Goal: Transaction & Acquisition: Purchase product/service

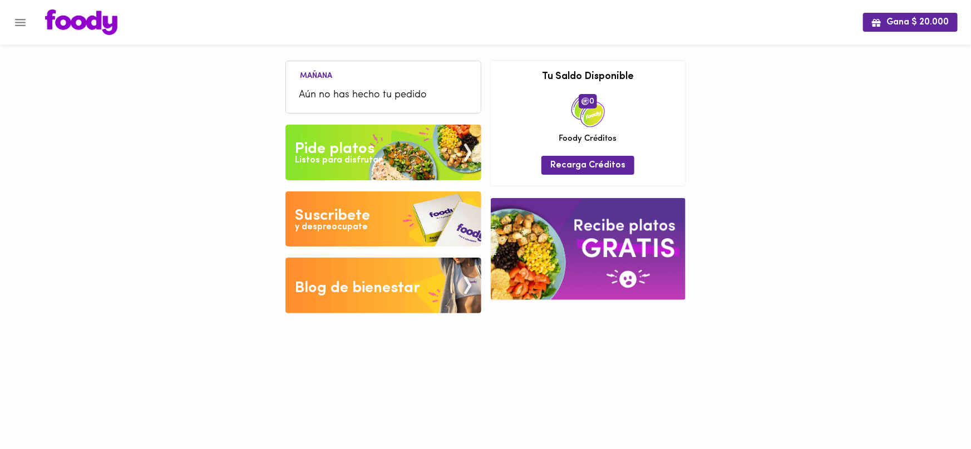
click at [778, 117] on div "Gana $ 20.000 Mañana Aún no has hecho tu pedido Tu pago contraentrega por $- es…" at bounding box center [485, 165] width 971 height 330
click at [364, 154] on div "Listos para disfrutar" at bounding box center [338, 160] width 87 height 13
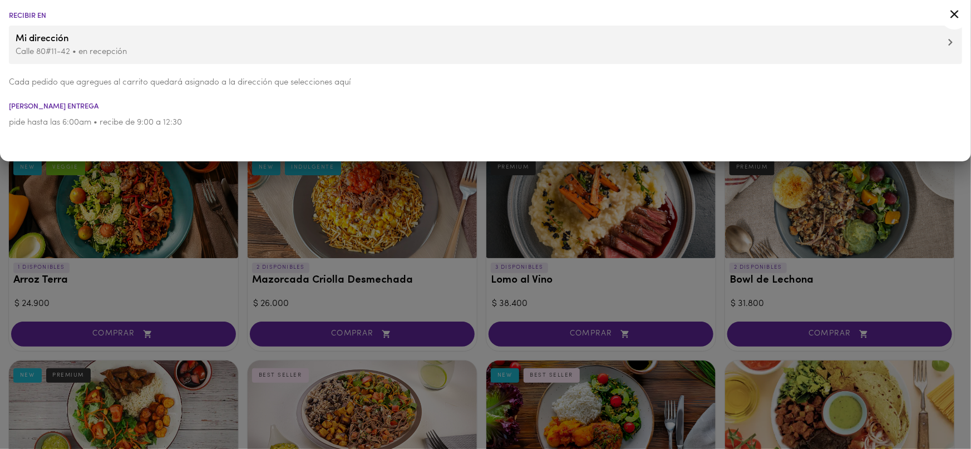
click at [266, 214] on div at bounding box center [485, 224] width 971 height 449
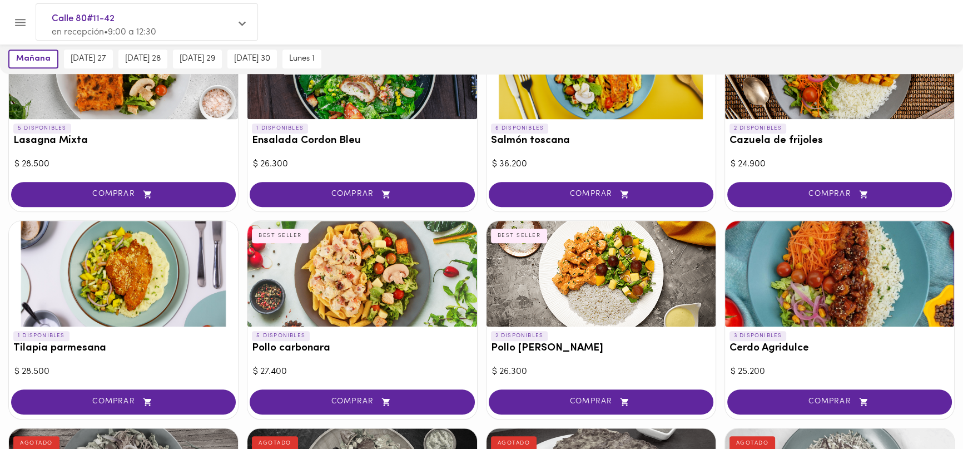
scroll to position [760, 0]
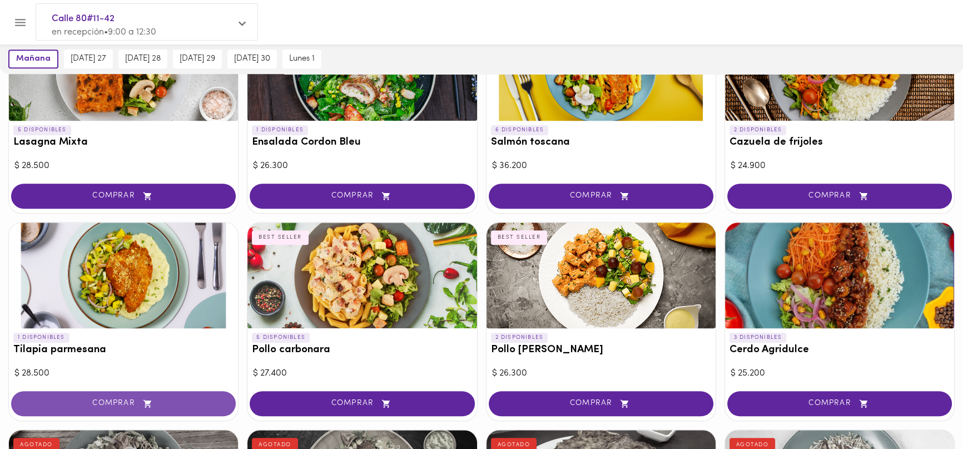
click at [123, 400] on span "COMPRAR" at bounding box center [123, 403] width 197 height 9
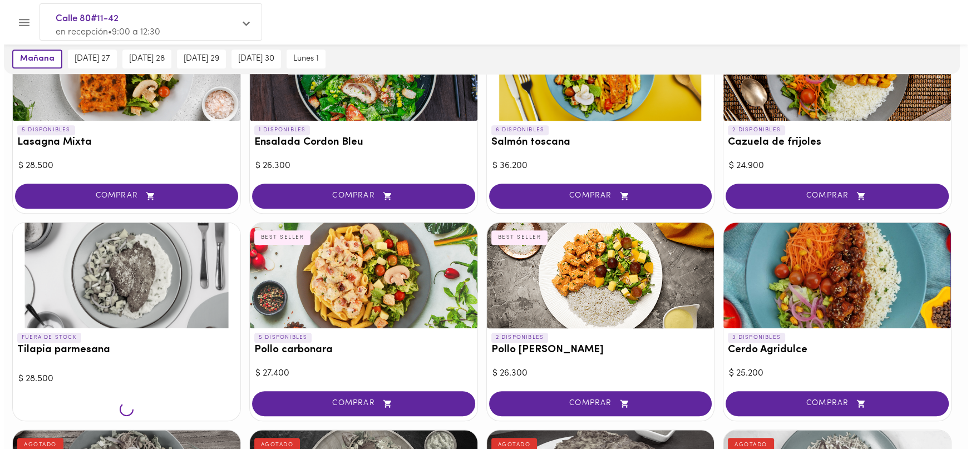
scroll to position [761, 0]
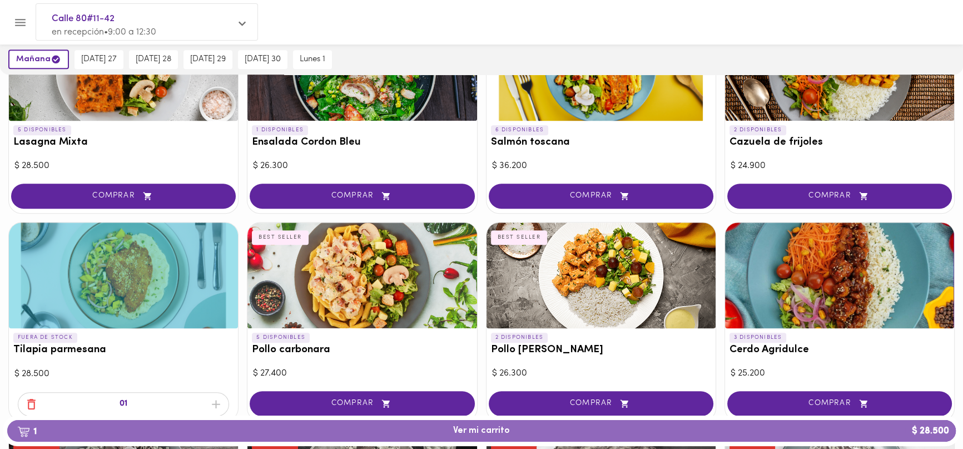
click at [327, 441] on button "1 Ver mi carrito $ 28.500" at bounding box center [481, 431] width 949 height 22
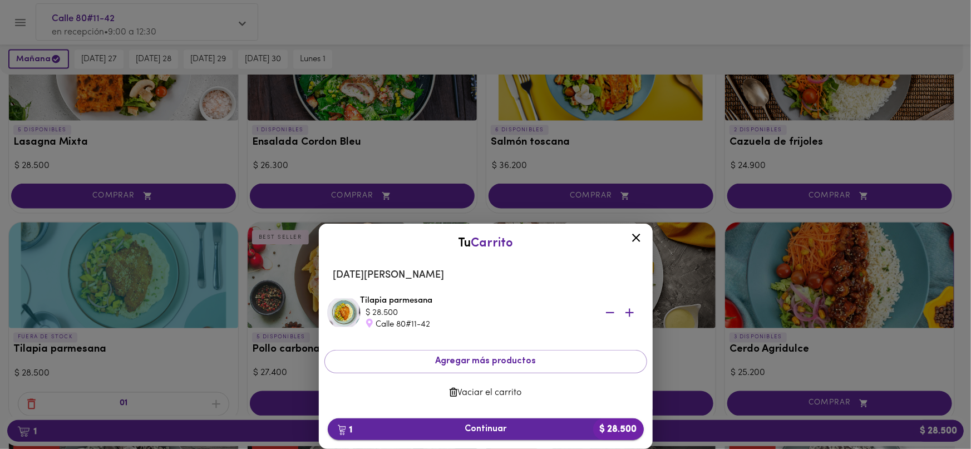
click at [421, 430] on span "1 Continuar $ 28.500" at bounding box center [486, 429] width 298 height 11
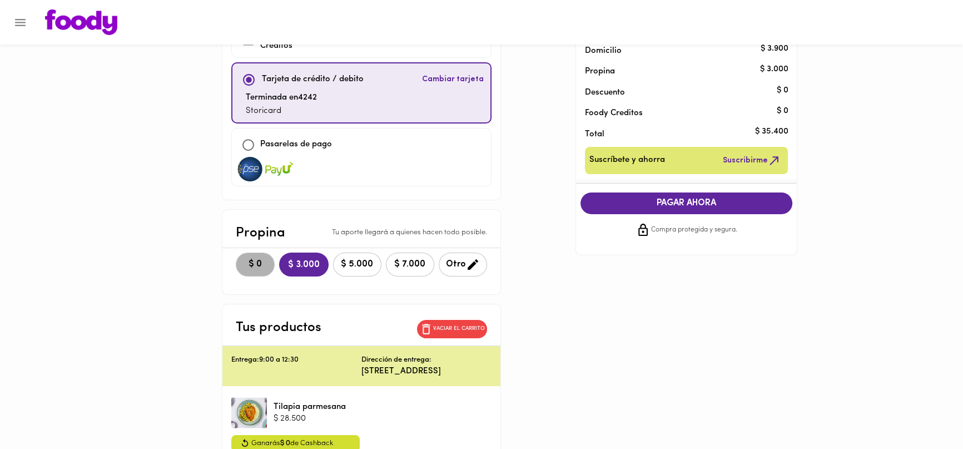
click at [242, 254] on button "$ 0" at bounding box center [255, 265] width 39 height 24
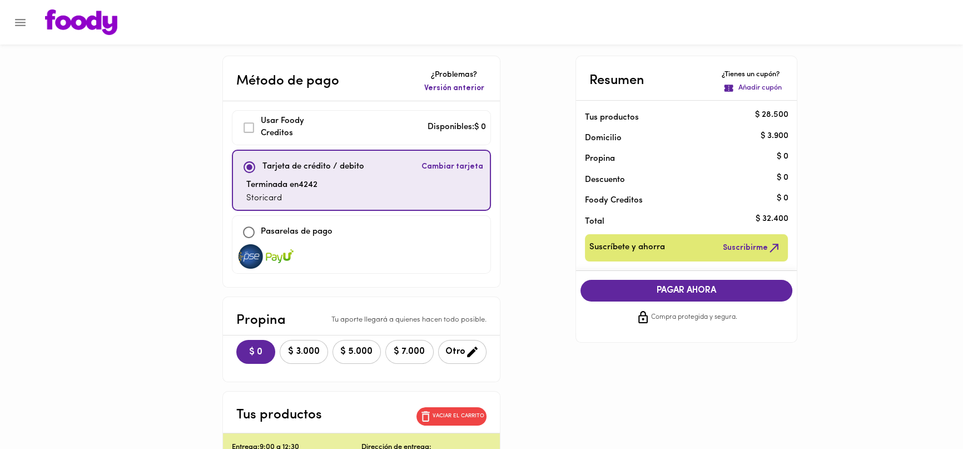
click at [914, 204] on main "Método de pago ¿Problemas? Versión anterior Usar [PERSON_NAME] Creditos Disponi…" at bounding box center [481, 337] width 963 height 562
click at [710, 292] on span "PAGAR AHORA" at bounding box center [687, 290] width 190 height 11
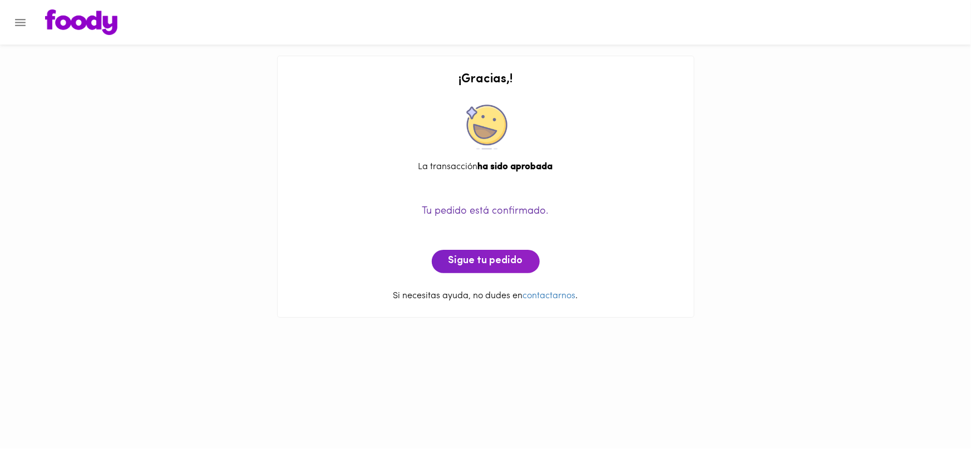
click at [647, 130] on div "¡ Gracias , ! La transacción ha sido aprobada Tu pedido está confirmado. Sigue …" at bounding box center [486, 188] width 394 height 230
click at [469, 260] on span "Sigue tu pedido" at bounding box center [485, 261] width 75 height 12
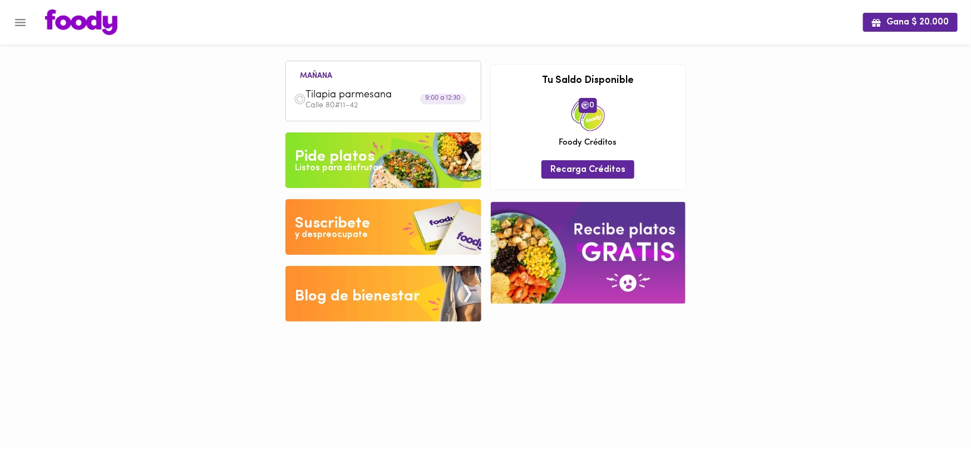
click at [201, 106] on div "Gana $ 20.000 [DATE] Tilapia parmesana Calle 80#11-42 9:00 a 12:30 Tu pago cont…" at bounding box center [485, 169] width 971 height 338
